Goal: Task Accomplishment & Management: Complete application form

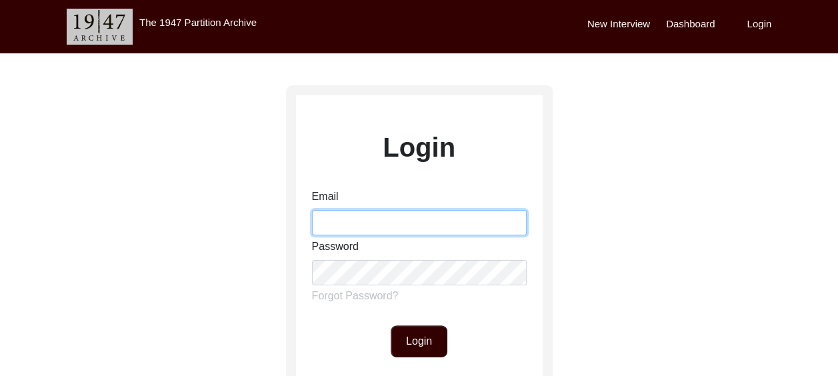
click at [355, 227] on input "Email" at bounding box center [419, 222] width 215 height 25
type input "[EMAIL_ADDRESS][DOMAIN_NAME]"
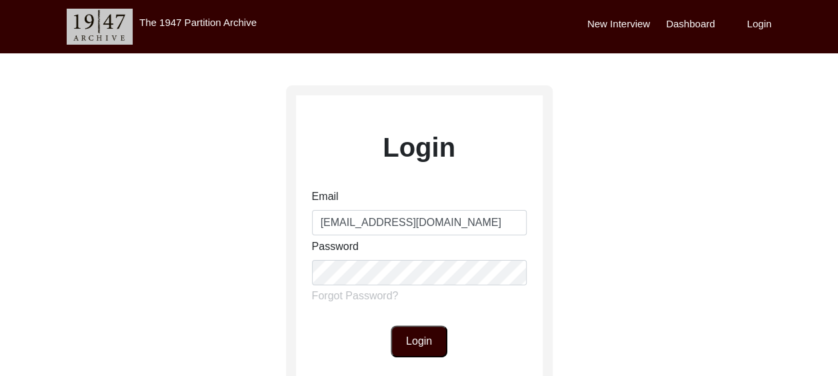
drag, startPoint x: 423, startPoint y: 336, endPoint x: 423, endPoint y: 348, distance: 12.0
click at [423, 348] on button "Login" at bounding box center [419, 341] width 57 height 32
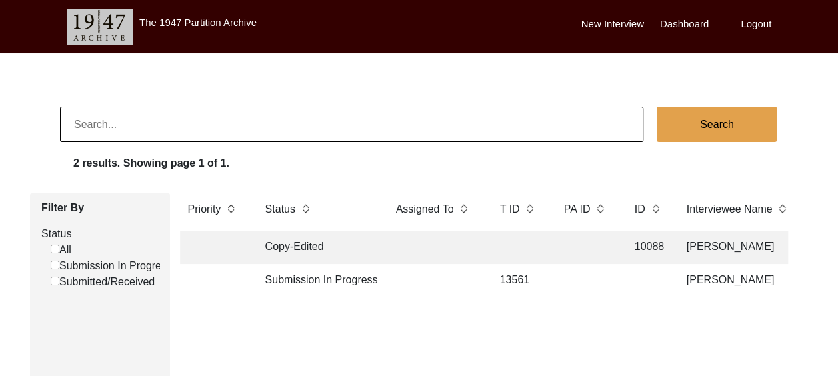
click at [524, 279] on td "13561" at bounding box center [518, 280] width 53 height 33
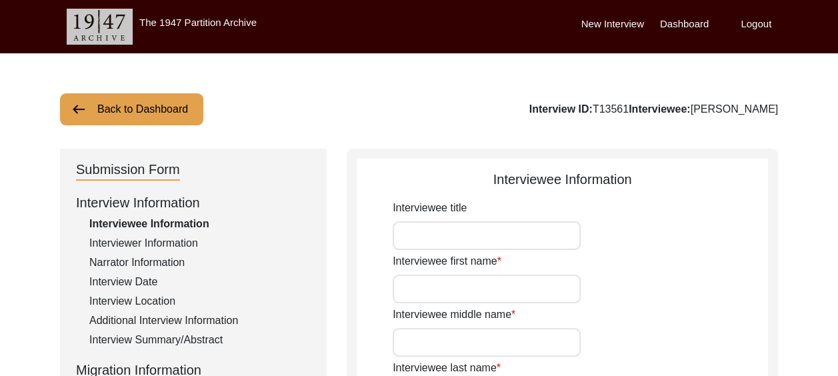
type input "Sardar"
type input "[PERSON_NAME]"
type input "-"
type input "singh"
type input "[PERSON_NAME]"
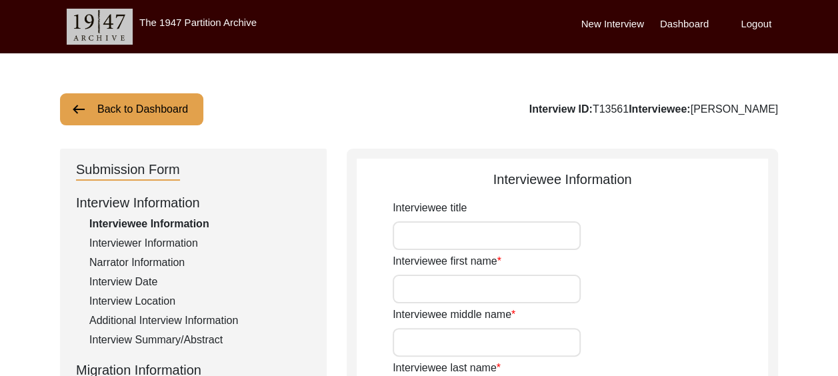
type input "[DATE]"
type input "90"
type input "[DEMOGRAPHIC_DATA]"
type input "-"
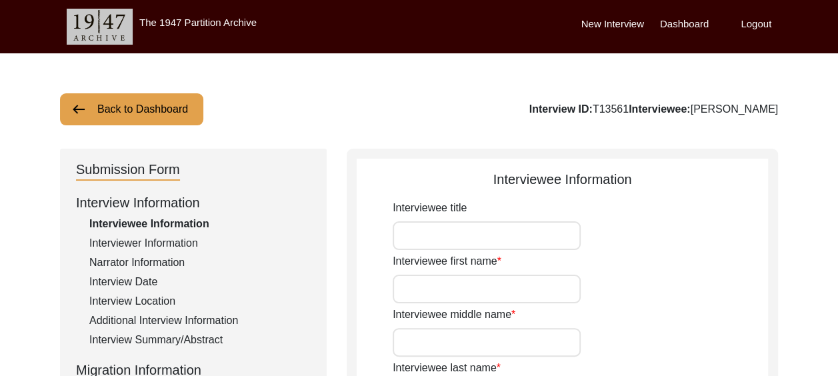
type textarea "-"
type input "Punjabi"
type input "Pothwari Punjabi"
type input "[DEMOGRAPHIC_DATA]"
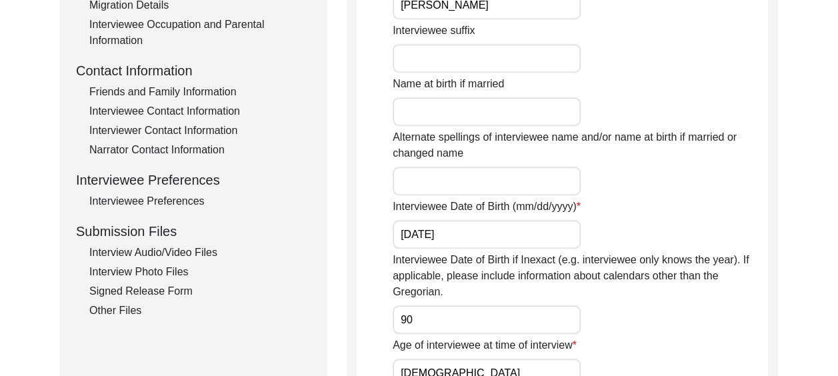
scroll to position [464, 0]
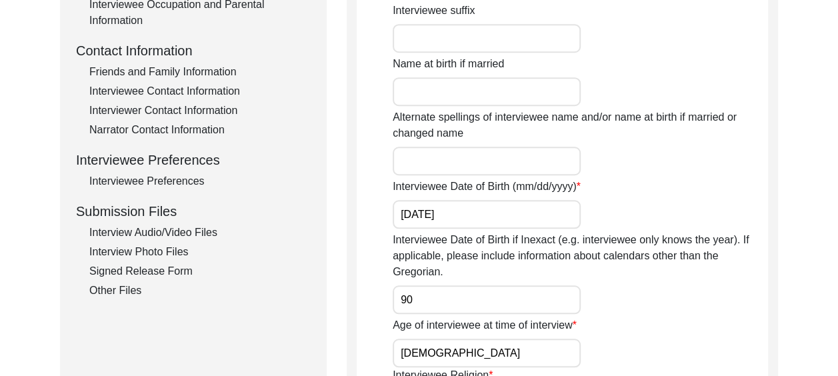
click at [205, 233] on div "Interview Audio/Video Files" at bounding box center [199, 233] width 221 height 16
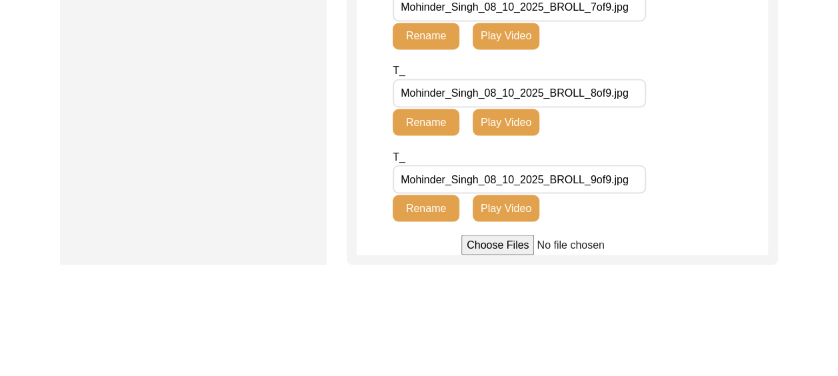
scroll to position [1232, 0]
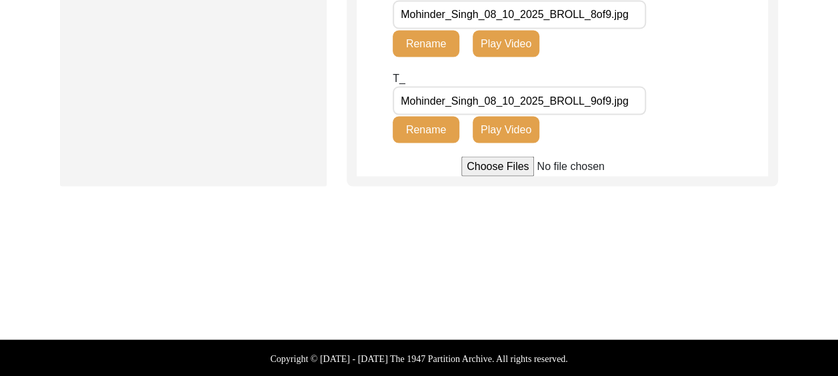
click at [516, 163] on input "file" at bounding box center [562, 166] width 202 height 20
type input "C:\fakepath\Mohinder_Singh_08_10_2025_VIDEO_1of3.mp4"
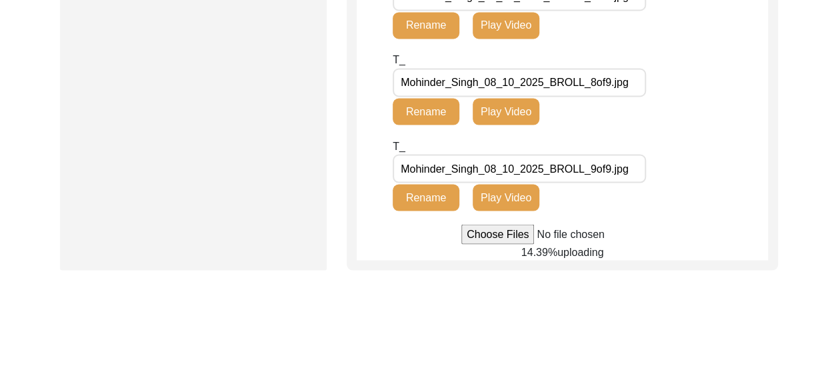
scroll to position [1181, 0]
